Goal: Information Seeking & Learning: Learn about a topic

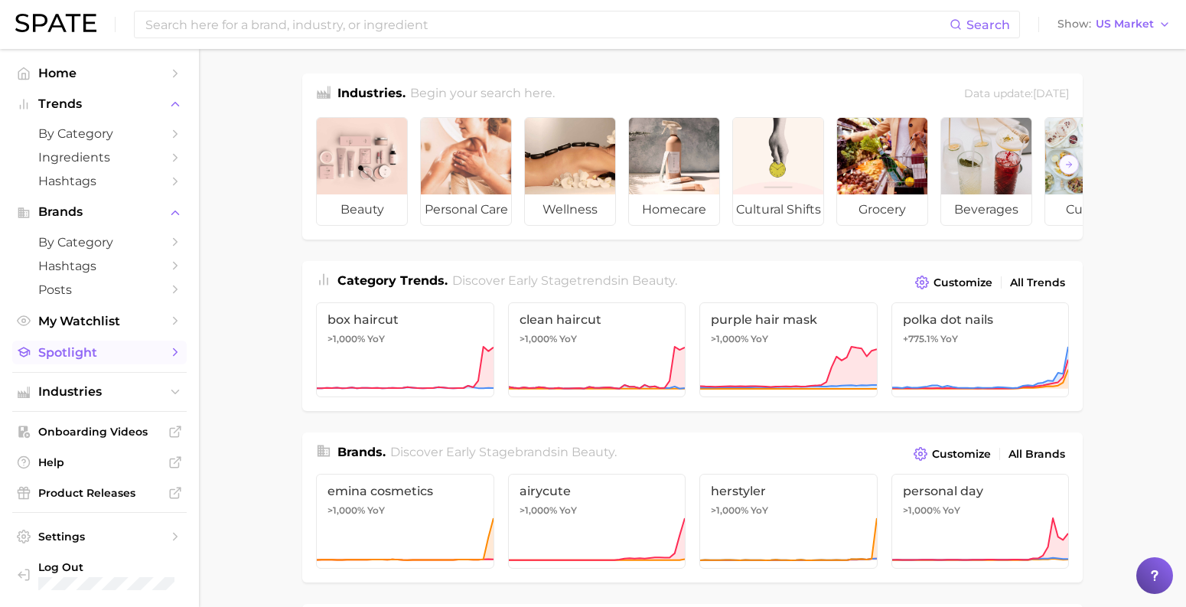
click at [86, 361] on link "Spotlight" at bounding box center [99, 353] width 175 height 24
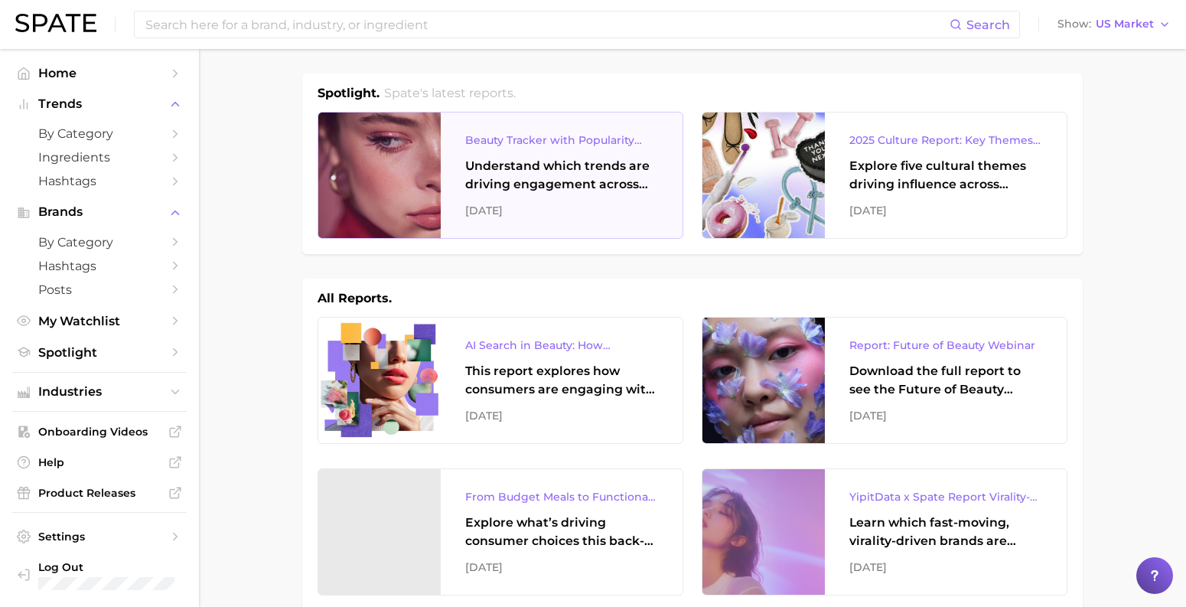
click at [521, 185] on div "Understand which trends are driving engagement across platforms in the skin, ha…" at bounding box center [561, 175] width 193 height 37
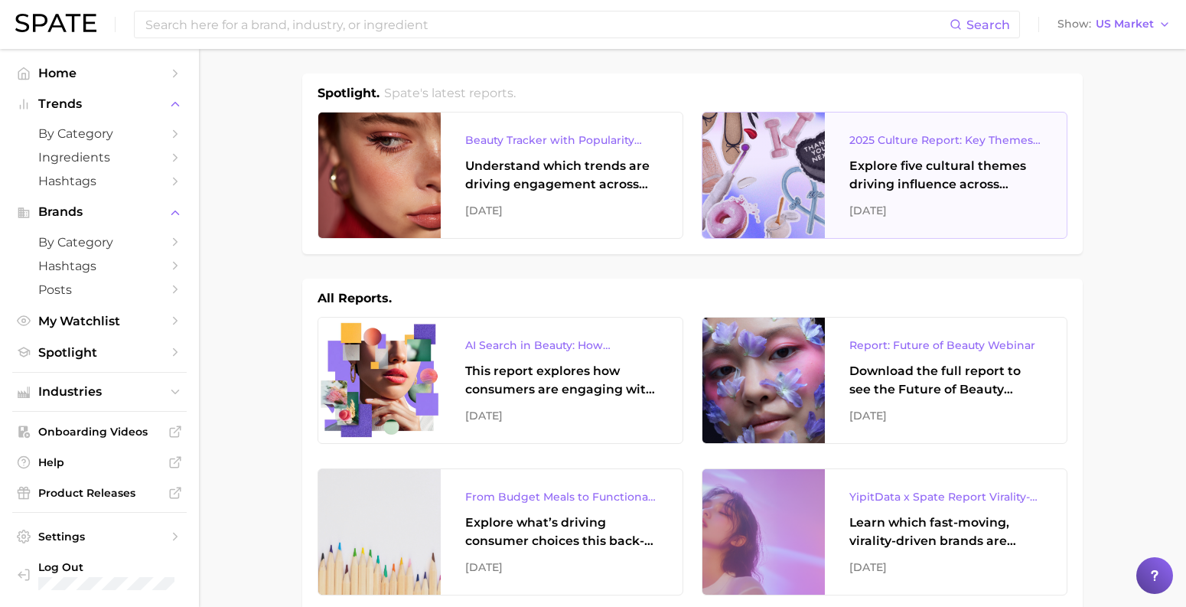
click at [921, 139] on div "2025 Culture Report: Key Themes That Are Shaping Consumer Demand" at bounding box center [946, 140] width 193 height 18
